Goal: Communication & Community: Participate in discussion

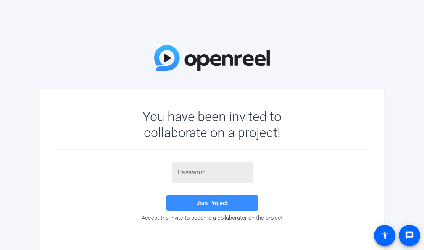
click at [179, 171] on input "text" at bounding box center [212, 172] width 69 height 9
paste input "=URIfL"
type input "=URIfL"
click at [219, 203] on span "Join Project" at bounding box center [212, 202] width 31 height 7
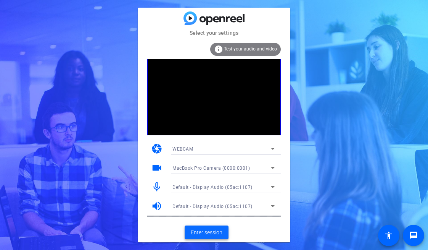
click at [213, 231] on span "Enter session" at bounding box center [207, 232] width 32 height 8
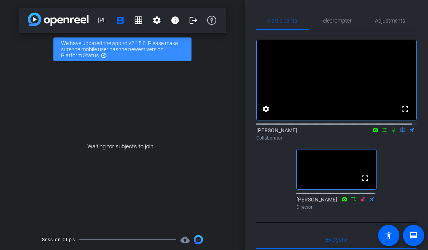
click at [391, 132] on icon at bounding box center [394, 129] width 6 height 5
click at [392, 132] on icon at bounding box center [394, 130] width 4 height 5
click at [391, 132] on icon at bounding box center [394, 129] width 6 height 5
click at [382, 132] on icon at bounding box center [384, 130] width 5 height 4
click at [104, 55] on mat-icon "highlight_off" at bounding box center [104, 55] width 6 height 6
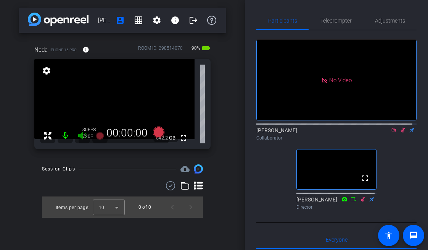
click at [400, 132] on icon at bounding box center [403, 129] width 6 height 5
click at [392, 132] on icon at bounding box center [394, 130] width 4 height 4
click at [392, 132] on icon at bounding box center [393, 130] width 3 height 5
click at [392, 132] on icon at bounding box center [394, 130] width 4 height 5
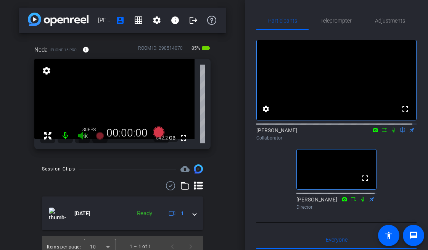
click at [382, 132] on icon at bounding box center [385, 129] width 6 height 5
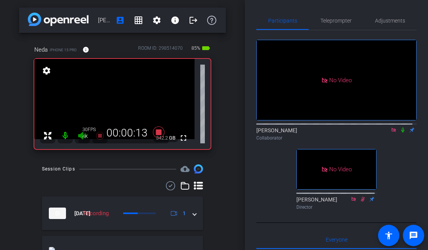
click at [400, 132] on icon at bounding box center [403, 129] width 6 height 5
click at [401, 132] on icon at bounding box center [403, 130] width 4 height 5
click at [400, 132] on icon at bounding box center [403, 129] width 6 height 5
click at [402, 132] on icon at bounding box center [403, 130] width 3 height 5
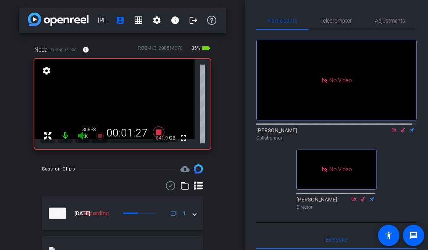
click at [400, 132] on icon at bounding box center [403, 129] width 6 height 5
click at [402, 132] on icon at bounding box center [403, 130] width 3 height 5
click at [400, 132] on icon at bounding box center [403, 129] width 6 height 5
click at [402, 132] on icon at bounding box center [403, 130] width 3 height 5
click at [400, 132] on icon at bounding box center [403, 129] width 6 height 5
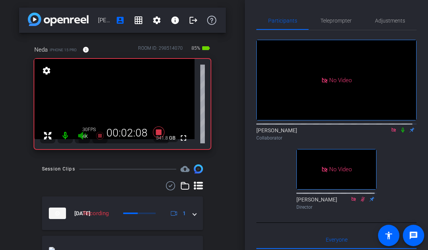
click at [400, 132] on icon at bounding box center [403, 129] width 6 height 5
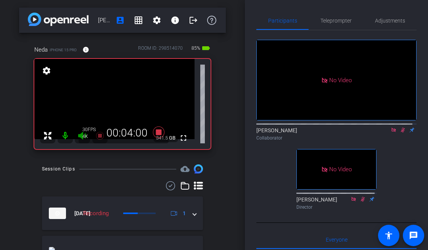
click at [401, 132] on icon at bounding box center [403, 130] width 4 height 5
click at [400, 132] on icon at bounding box center [403, 129] width 6 height 5
click at [401, 132] on icon at bounding box center [403, 130] width 4 height 5
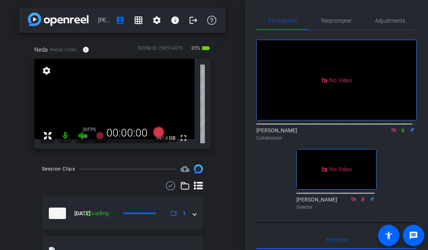
click at [402, 132] on icon at bounding box center [403, 130] width 3 height 5
click at [401, 132] on icon at bounding box center [403, 130] width 4 height 5
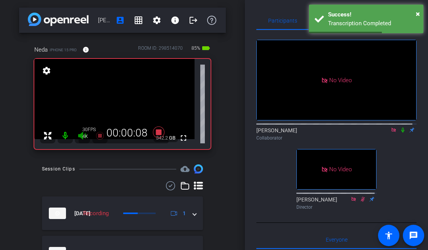
click at [402, 132] on icon at bounding box center [403, 130] width 3 height 5
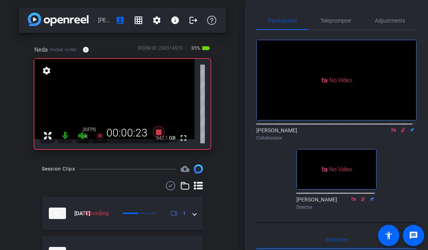
click at [401, 132] on icon at bounding box center [403, 130] width 4 height 5
click at [402, 132] on icon at bounding box center [403, 130] width 3 height 5
click at [400, 132] on icon at bounding box center [403, 129] width 6 height 5
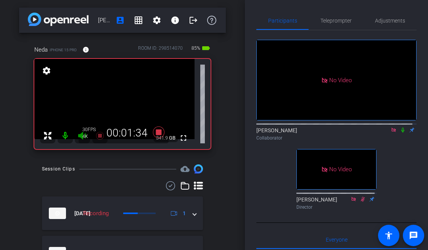
click at [400, 132] on icon at bounding box center [403, 129] width 6 height 5
click at [401, 132] on icon at bounding box center [403, 130] width 4 height 5
click at [400, 132] on icon at bounding box center [403, 129] width 6 height 5
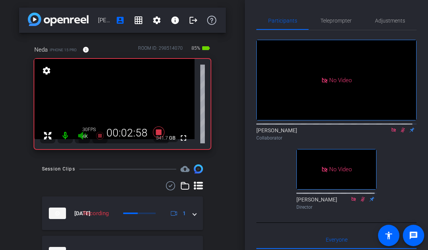
click at [400, 132] on icon at bounding box center [403, 129] width 6 height 5
click at [392, 132] on icon at bounding box center [394, 130] width 4 height 4
click at [382, 132] on icon at bounding box center [385, 129] width 6 height 5
click at [402, 132] on icon at bounding box center [403, 130] width 3 height 5
click at [401, 132] on icon at bounding box center [403, 130] width 4 height 5
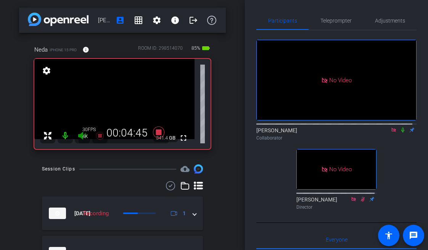
click at [402, 132] on icon at bounding box center [403, 130] width 3 height 5
click at [401, 132] on icon at bounding box center [403, 130] width 4 height 5
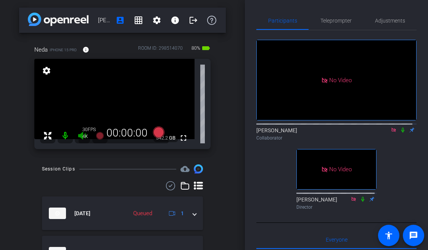
click at [391, 132] on icon at bounding box center [394, 129] width 6 height 5
click at [392, 132] on icon at bounding box center [393, 130] width 3 height 5
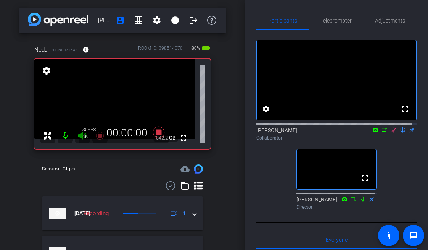
click at [382, 132] on icon at bounding box center [385, 129] width 6 height 5
click at [401, 132] on icon at bounding box center [403, 130] width 4 height 5
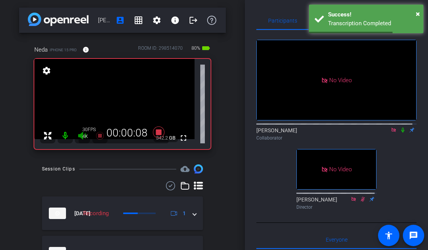
click at [402, 132] on icon at bounding box center [403, 130] width 3 height 5
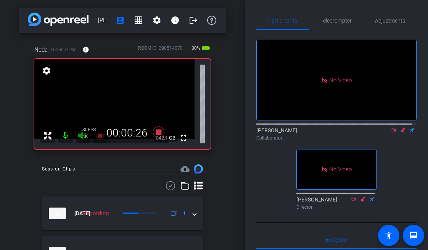
click at [400, 132] on icon at bounding box center [403, 129] width 6 height 5
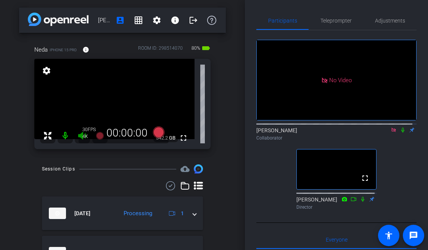
click at [392, 132] on icon at bounding box center [394, 130] width 4 height 4
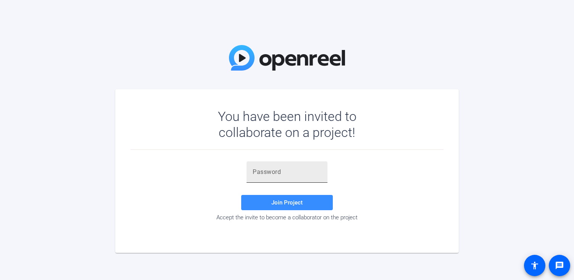
click at [264, 173] on input "text" at bounding box center [287, 172] width 69 height 9
paste input "OM%bKI"
type input "OM%bKI"
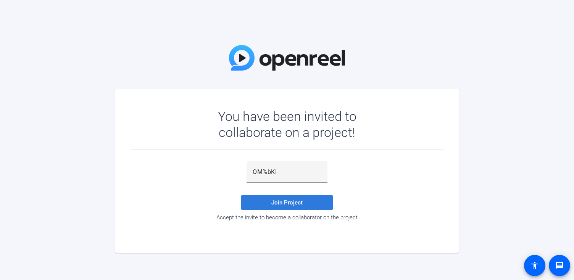
click at [270, 204] on span at bounding box center [287, 203] width 92 height 18
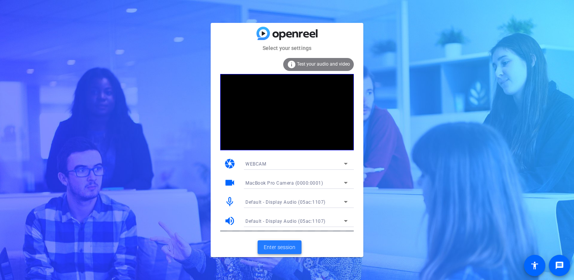
click at [280, 248] on span "Enter session" at bounding box center [280, 248] width 32 height 8
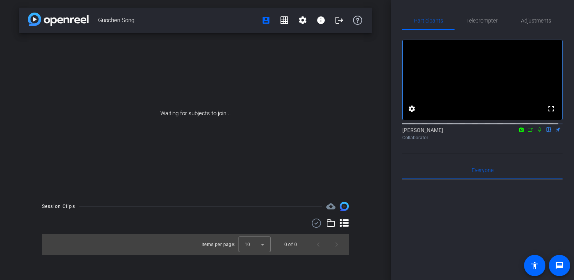
click at [528, 132] on icon at bounding box center [531, 129] width 6 height 5
click at [547, 132] on icon at bounding box center [548, 130] width 3 height 5
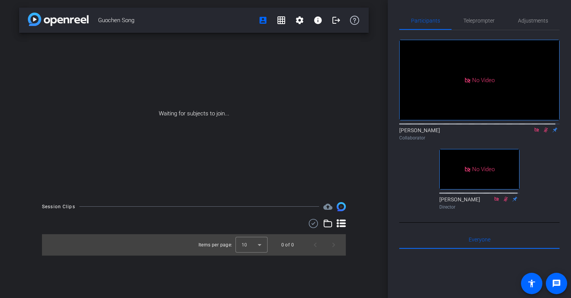
click at [534, 132] on icon at bounding box center [536, 130] width 4 height 4
click at [534, 132] on icon at bounding box center [537, 129] width 6 height 5
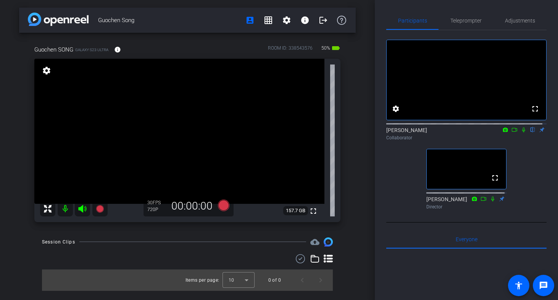
click at [512, 132] on icon at bounding box center [515, 129] width 6 height 5
click at [522, 132] on icon at bounding box center [524, 130] width 4 height 4
click at [522, 132] on icon at bounding box center [523, 130] width 3 height 5
click at [522, 132] on icon at bounding box center [524, 130] width 4 height 5
click at [512, 132] on icon at bounding box center [514, 130] width 5 height 4
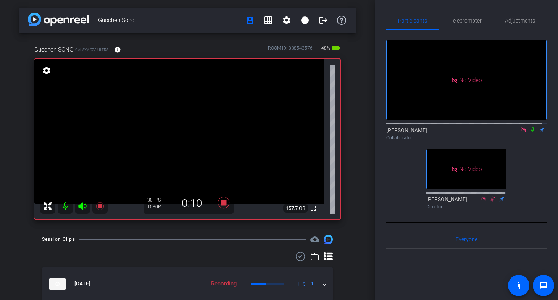
click at [531, 132] on icon at bounding box center [532, 130] width 3 height 5
click at [531, 132] on icon at bounding box center [533, 130] width 4 height 5
click at [530, 132] on icon at bounding box center [533, 129] width 6 height 5
click at [531, 132] on icon at bounding box center [533, 130] width 4 height 5
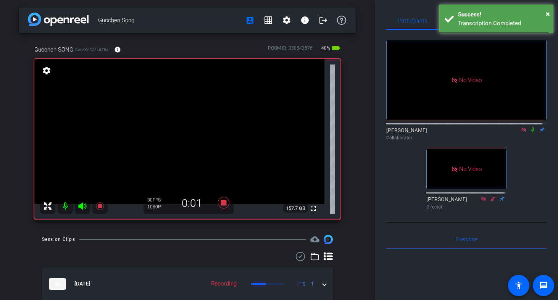
click at [530, 132] on icon at bounding box center [533, 129] width 6 height 5
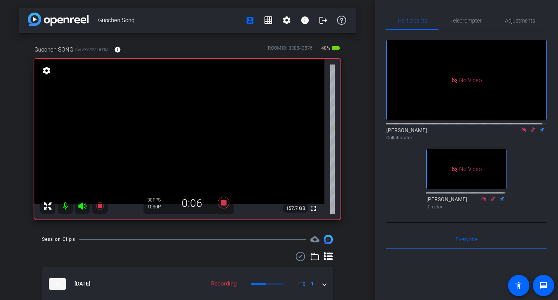
click at [531, 132] on icon at bounding box center [533, 130] width 4 height 5
click at [528, 133] on mat-icon at bounding box center [532, 129] width 9 height 7
click at [531, 132] on icon at bounding box center [532, 130] width 3 height 5
click at [531, 132] on icon at bounding box center [533, 130] width 4 height 5
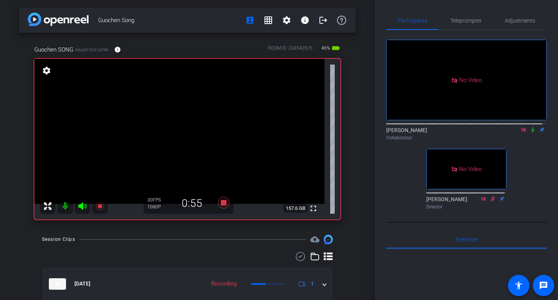
click at [531, 132] on icon at bounding box center [532, 130] width 3 height 5
click at [530, 132] on icon at bounding box center [533, 129] width 6 height 5
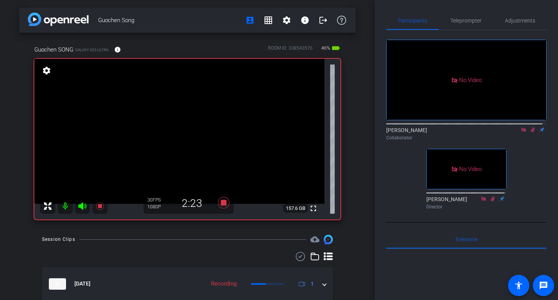
click at [530, 132] on icon at bounding box center [533, 129] width 6 height 5
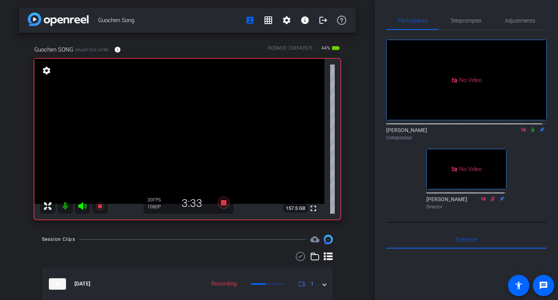
click at [531, 132] on icon at bounding box center [532, 130] width 3 height 5
click at [531, 132] on icon at bounding box center [533, 130] width 4 height 5
click at [530, 132] on icon at bounding box center [533, 129] width 6 height 5
click at [531, 132] on icon at bounding box center [532, 130] width 3 height 5
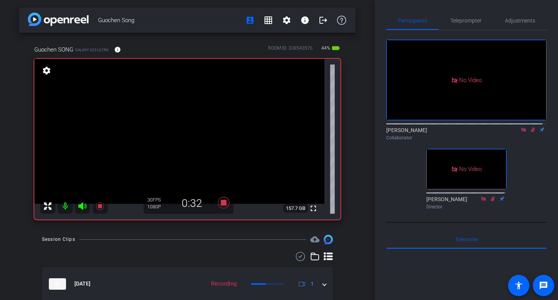
click at [530, 132] on icon at bounding box center [533, 129] width 6 height 5
click at [531, 132] on icon at bounding box center [532, 130] width 3 height 5
click at [530, 132] on icon at bounding box center [533, 129] width 6 height 5
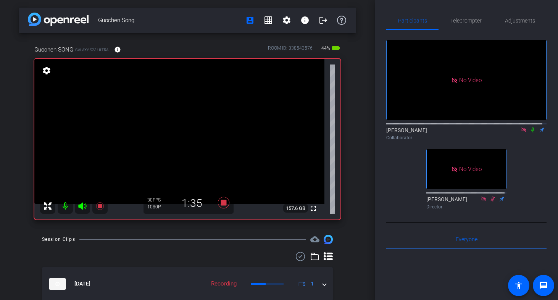
click at [530, 132] on icon at bounding box center [533, 129] width 6 height 5
click at [531, 132] on icon at bounding box center [533, 130] width 4 height 5
click at [530, 132] on icon at bounding box center [533, 129] width 6 height 5
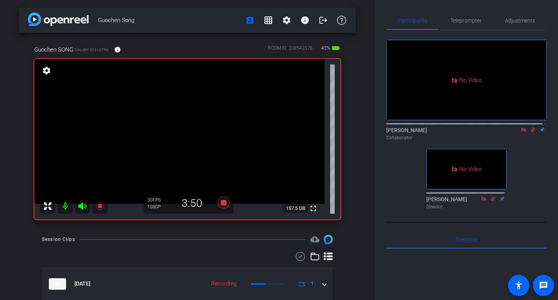
click at [531, 132] on icon at bounding box center [533, 130] width 4 height 5
click at [531, 132] on icon at bounding box center [532, 130] width 3 height 5
click at [530, 132] on icon at bounding box center [533, 129] width 6 height 5
click at [531, 132] on icon at bounding box center [532, 130] width 3 height 5
click at [530, 132] on icon at bounding box center [533, 129] width 6 height 5
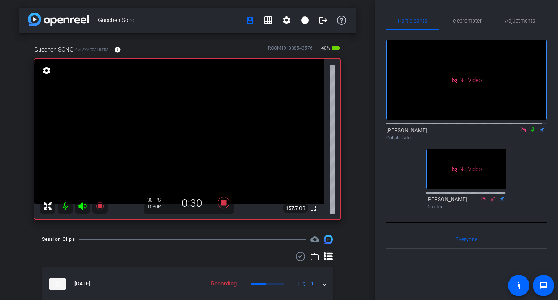
click at [530, 132] on icon at bounding box center [533, 129] width 6 height 5
click at [531, 132] on icon at bounding box center [532, 130] width 3 height 5
click at [531, 132] on icon at bounding box center [533, 130] width 4 height 5
click at [531, 132] on icon at bounding box center [533, 129] width 6 height 5
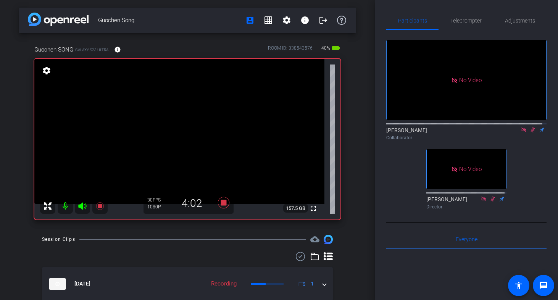
click at [530, 132] on icon at bounding box center [533, 129] width 6 height 5
click at [531, 132] on icon at bounding box center [532, 130] width 3 height 5
click at [530, 132] on icon at bounding box center [533, 129] width 6 height 5
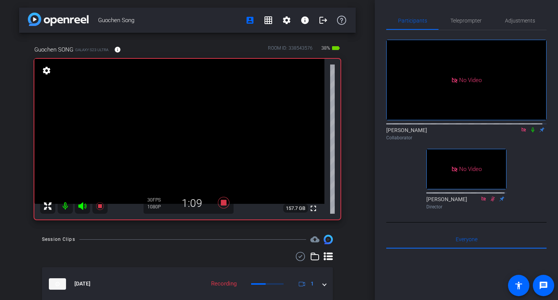
click at [531, 132] on icon at bounding box center [532, 130] width 3 height 5
click at [531, 132] on icon at bounding box center [533, 130] width 4 height 5
click at [531, 132] on icon at bounding box center [532, 130] width 3 height 5
click at [530, 132] on icon at bounding box center [533, 129] width 6 height 5
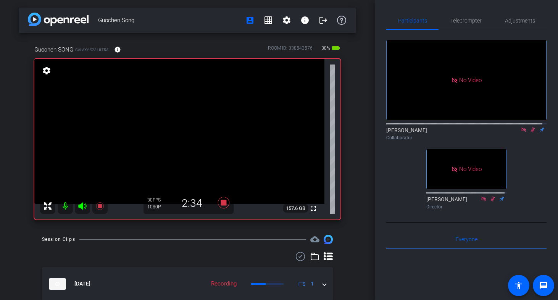
click at [531, 132] on icon at bounding box center [533, 130] width 4 height 5
click at [530, 132] on icon at bounding box center [533, 129] width 6 height 5
click at [531, 132] on icon at bounding box center [533, 130] width 4 height 5
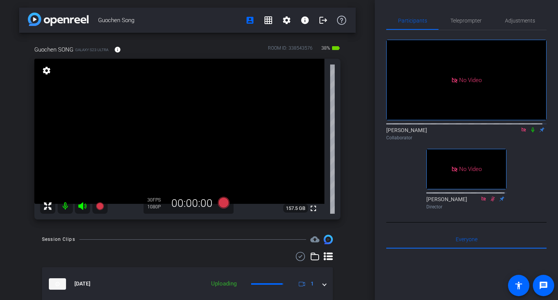
click at [522, 132] on icon at bounding box center [524, 130] width 4 height 4
